Goal: Transaction & Acquisition: Purchase product/service

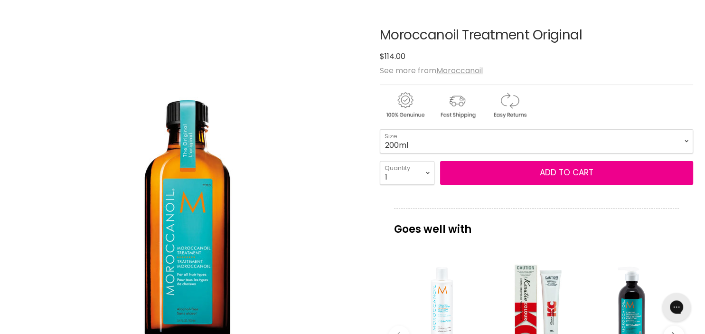
scroll to position [102, 0]
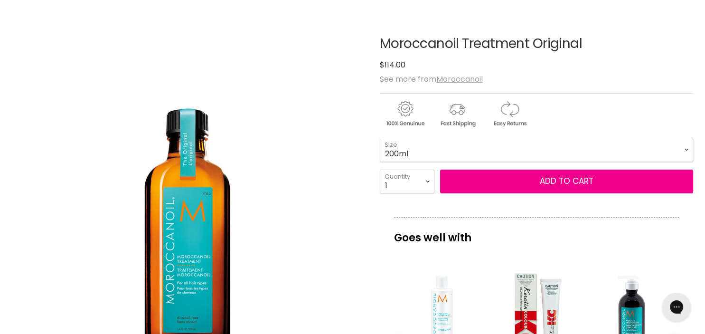
click at [465, 76] on u "Moroccanoil" at bounding box center [459, 79] width 47 height 11
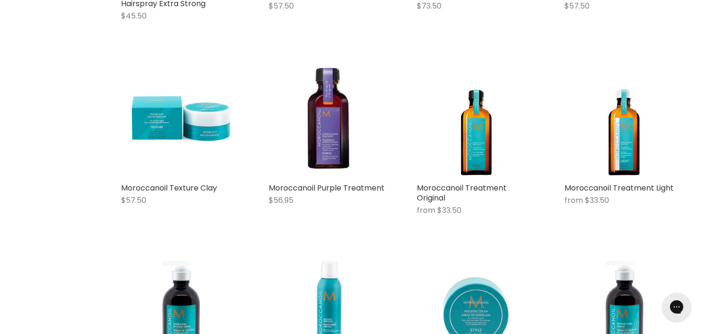
scroll to position [654, 0]
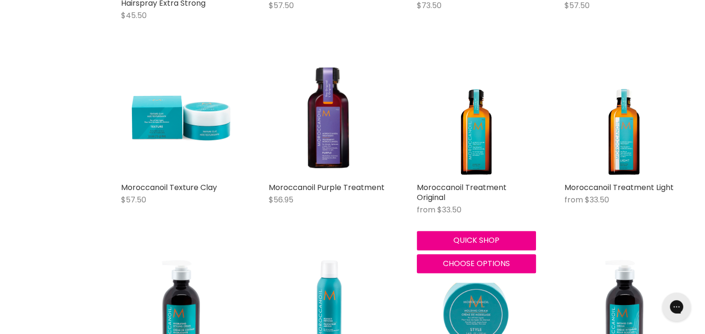
click at [474, 180] on div "Moroccanoil Treatment Original from $33.50 Moroccanoil Quick shop Choose options" at bounding box center [476, 166] width 138 height 234
click at [472, 155] on img "Main content" at bounding box center [477, 117] width 94 height 119
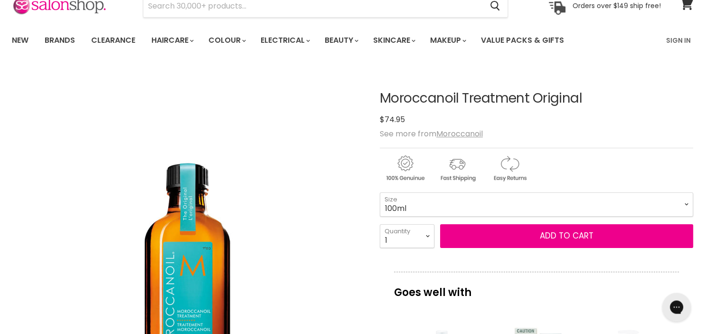
scroll to position [61, 0]
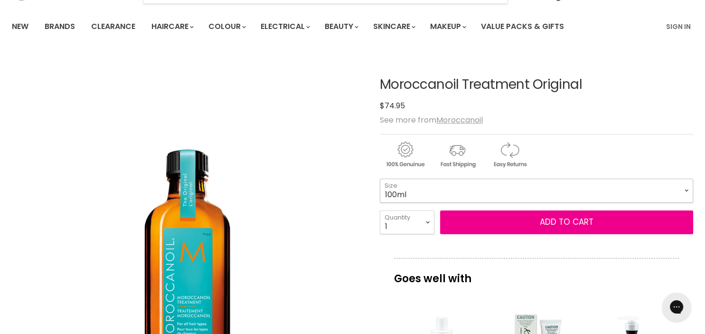
click at [380, 179] on select "100ml 200ml 25ml" at bounding box center [536, 191] width 313 height 24
click option "200ml" at bounding box center [0, 0] width 0 height 0
select select "200ml"
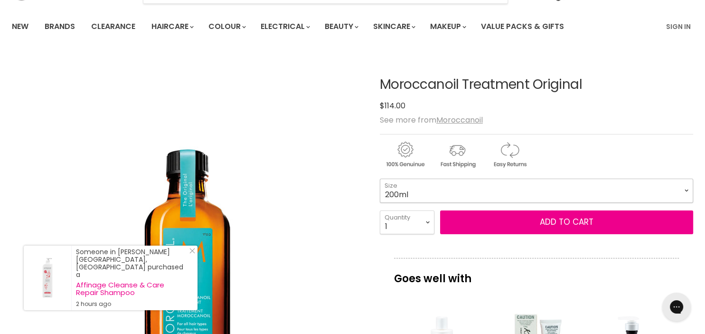
click at [380, 179] on select "100ml 200ml 25ml" at bounding box center [536, 191] width 313 height 24
